Goal: Obtain resource: Download file/media

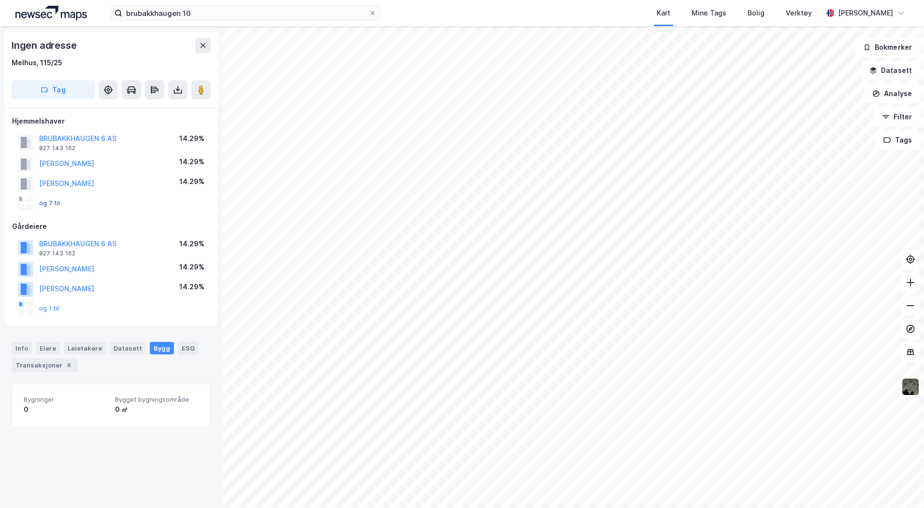
click at [0, 0] on button "og 7 til" at bounding box center [0, 0] width 0 height 0
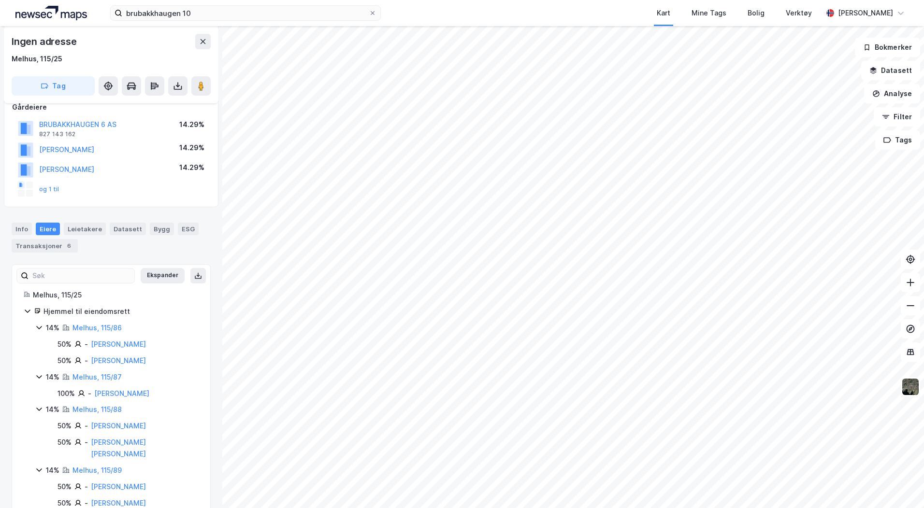
scroll to position [38, 0]
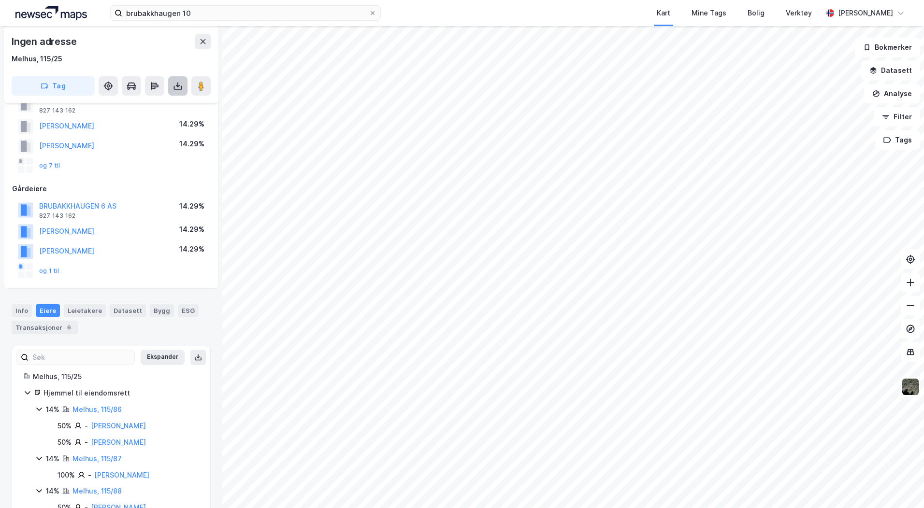
click at [185, 83] on button at bounding box center [177, 85] width 19 height 19
click at [139, 99] on div "Last ned grunnbok" at bounding box center [136, 105] width 103 height 15
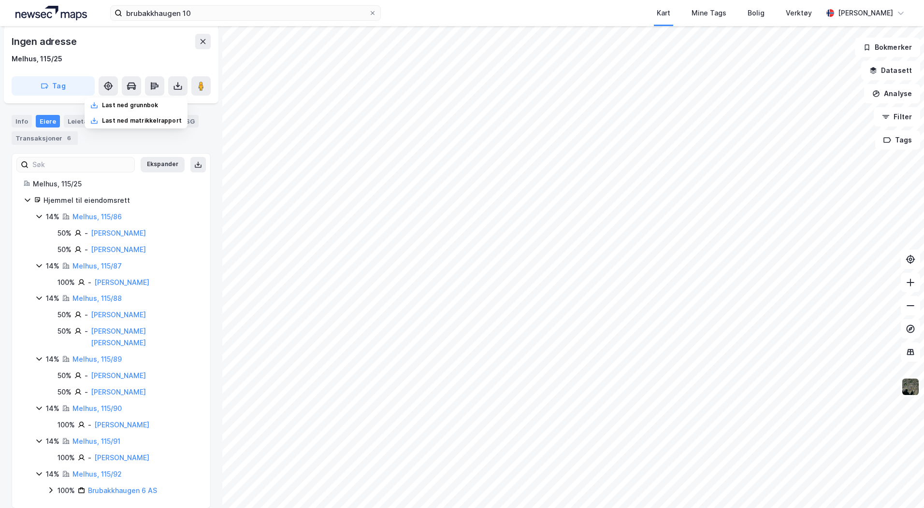
scroll to position [231, 0]
click at [114, 486] on link "Brubakkhaugen 6 AS" at bounding box center [122, 490] width 69 height 8
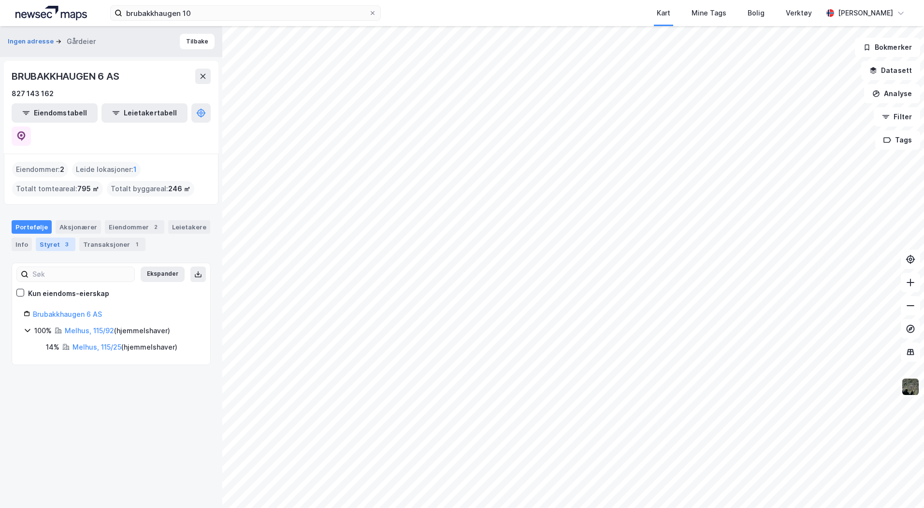
click at [48, 238] on div "Styret 3" at bounding box center [56, 245] width 40 height 14
